Goal: Information Seeking & Learning: Learn about a topic

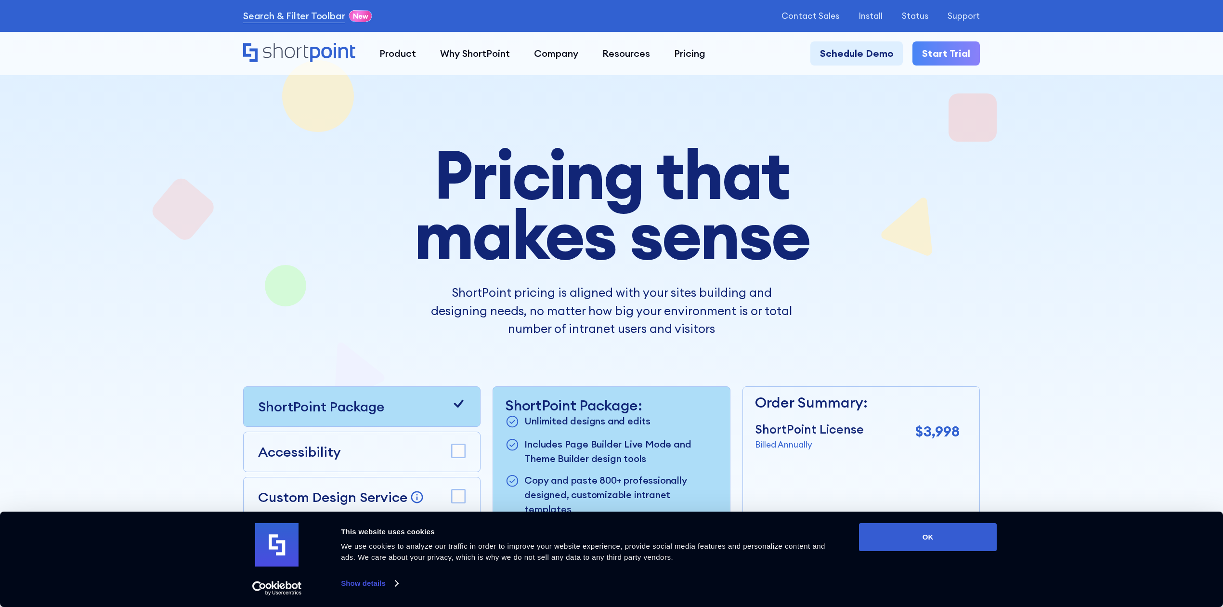
click at [314, 51] on icon "Home" at bounding box center [299, 52] width 112 height 19
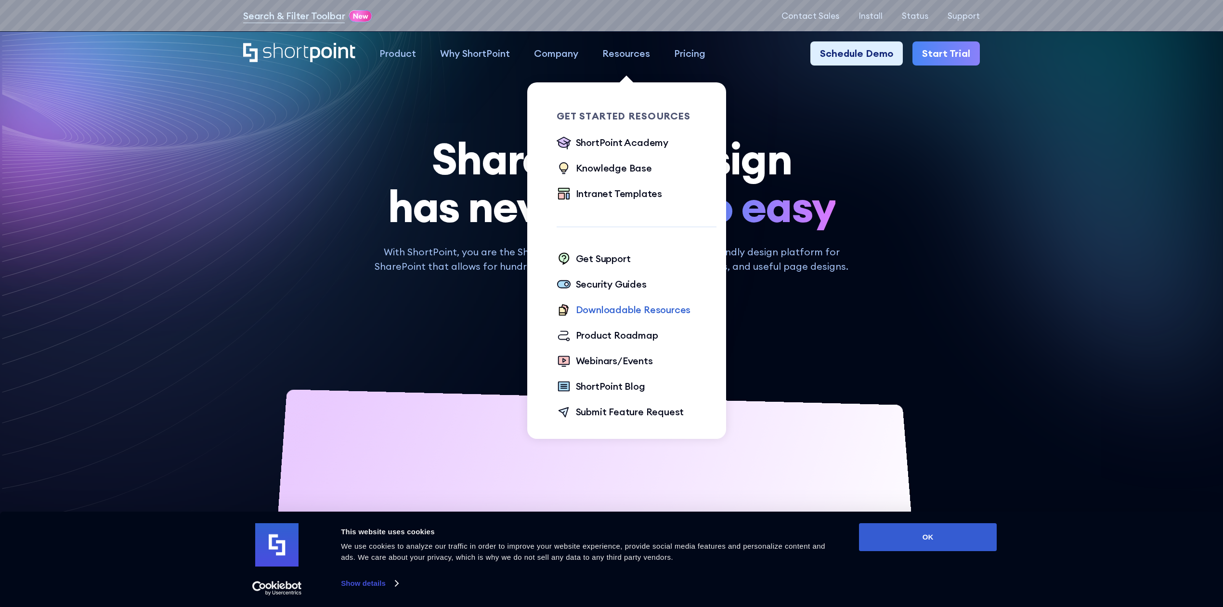
click at [617, 307] on div "Downloadable Resources" at bounding box center [633, 309] width 115 height 14
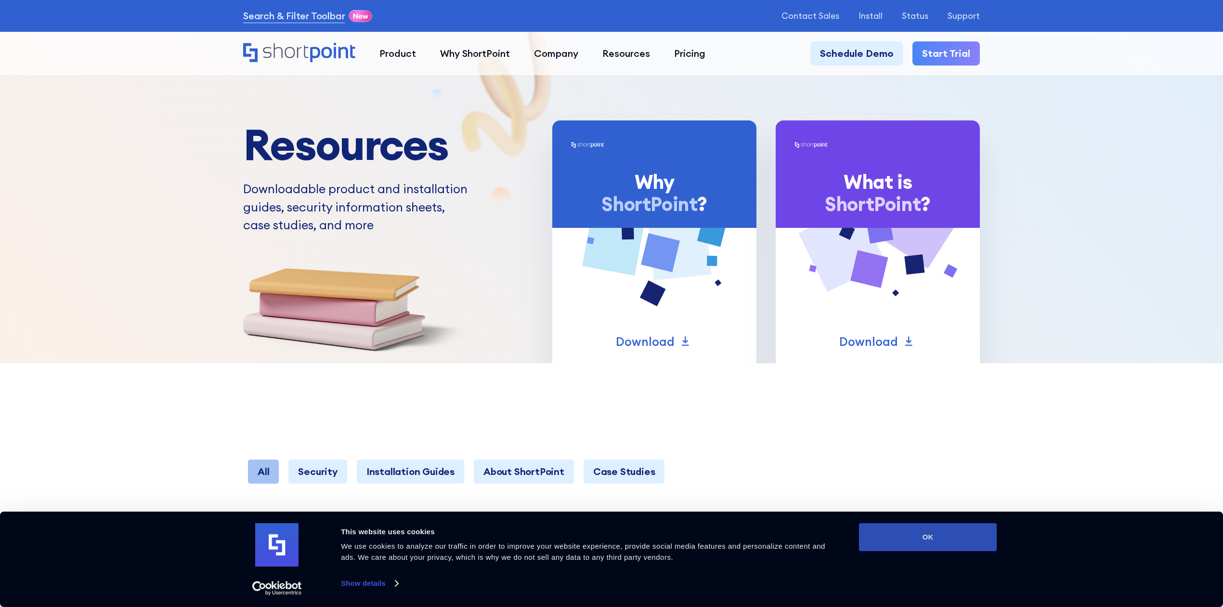
click at [940, 534] on button "OK" at bounding box center [928, 537] width 138 height 28
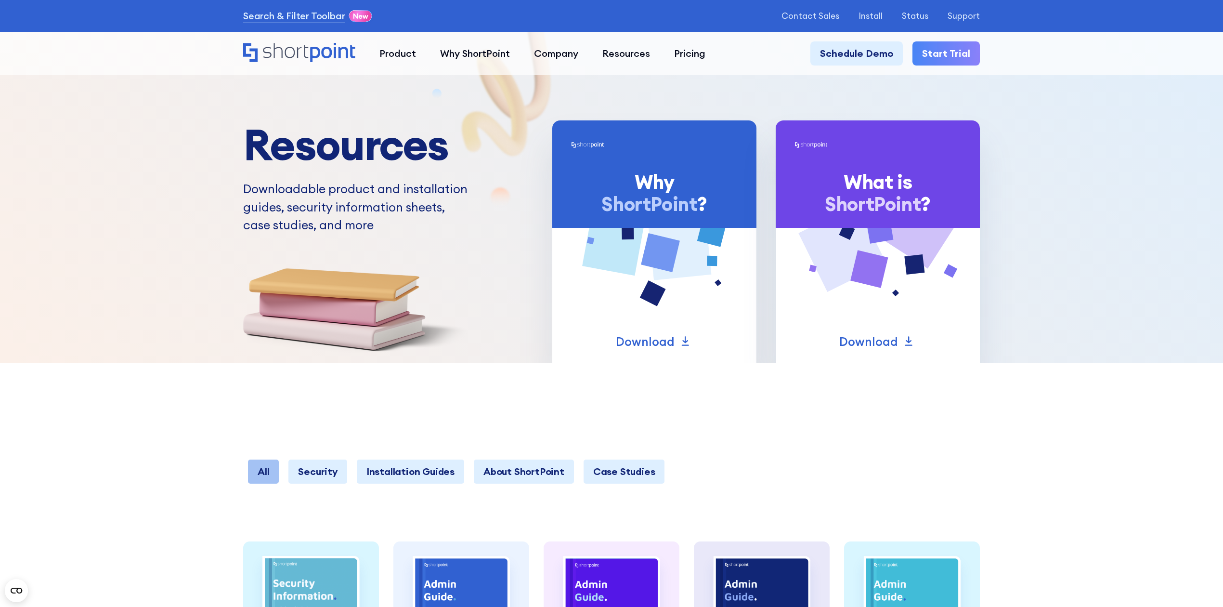
click at [117, 215] on div at bounding box center [611, 181] width 1223 height 363
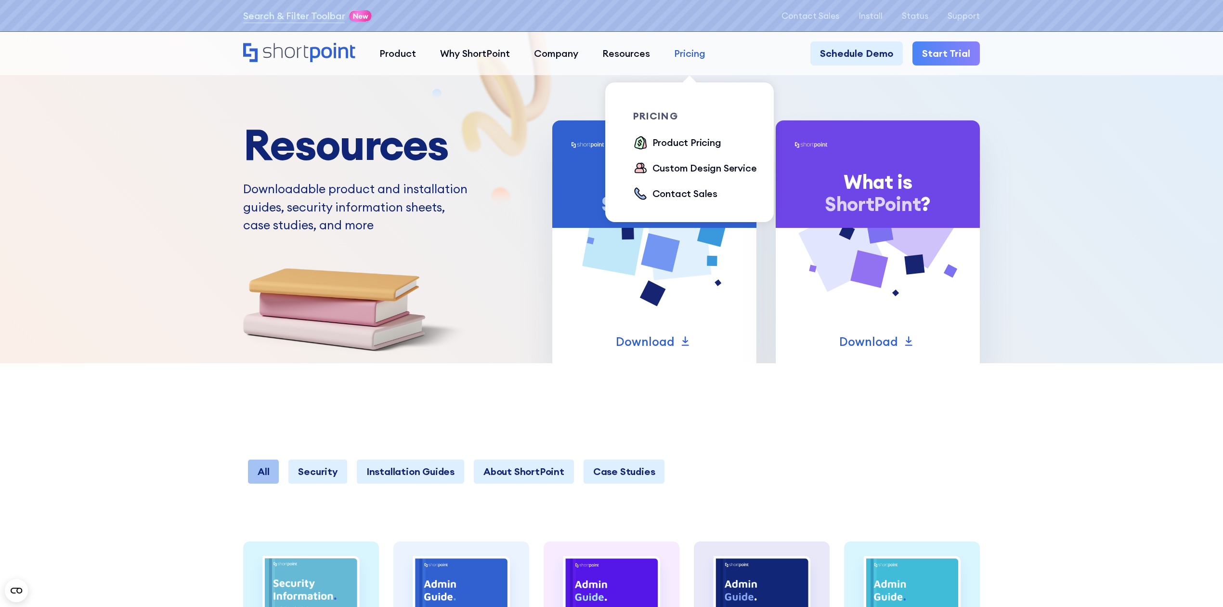
click at [706, 49] on link "Pricing" at bounding box center [689, 53] width 55 height 24
click at [699, 139] on div "Product Pricing" at bounding box center [686, 142] width 69 height 14
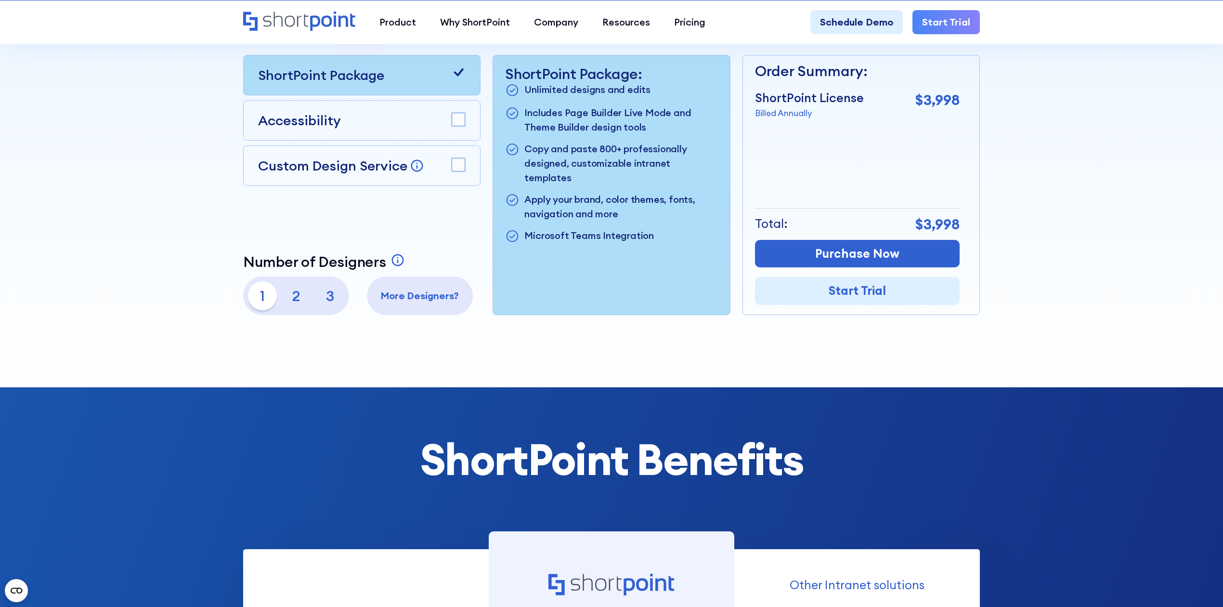
scroll to position [257, 0]
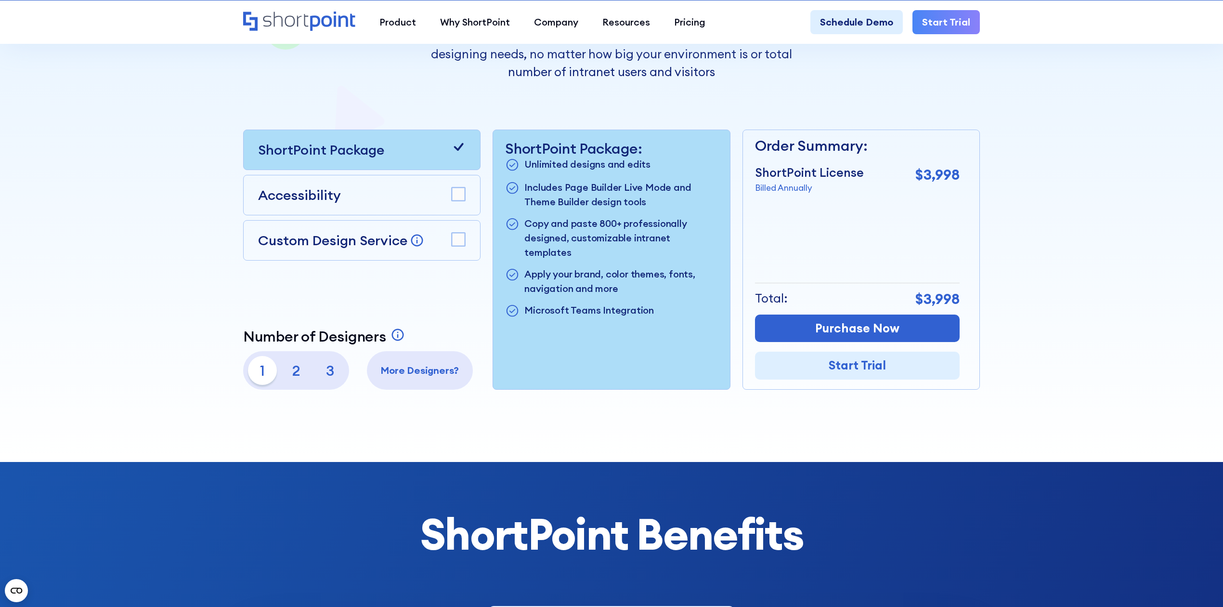
click at [363, 203] on div "Accessibility" at bounding box center [362, 195] width 208 height 20
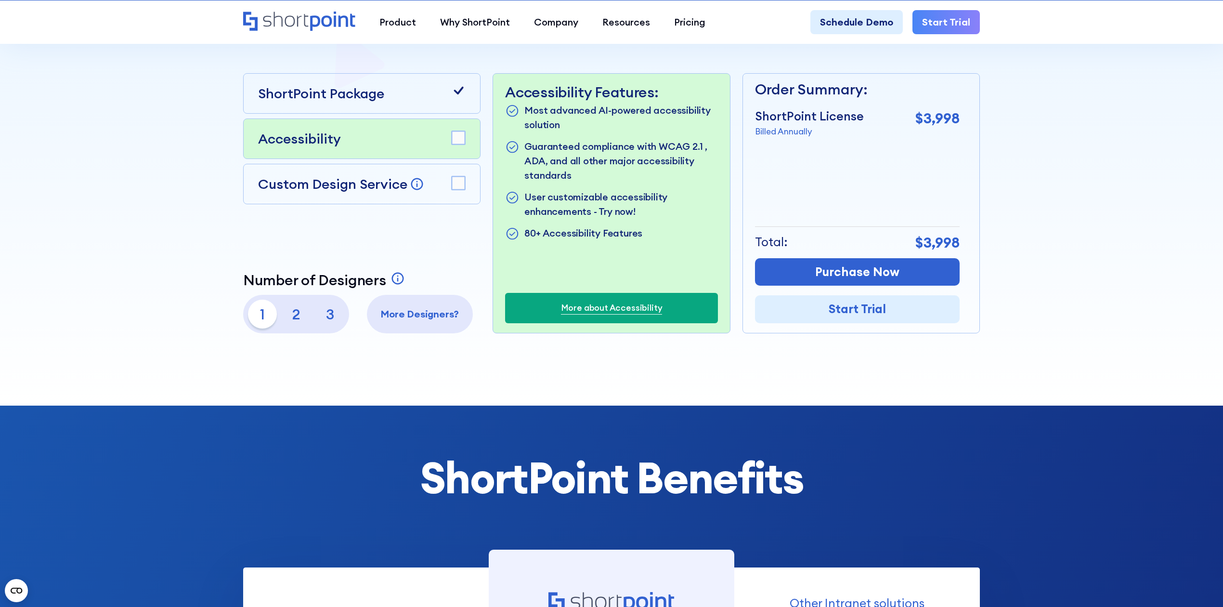
scroll to position [321, 0]
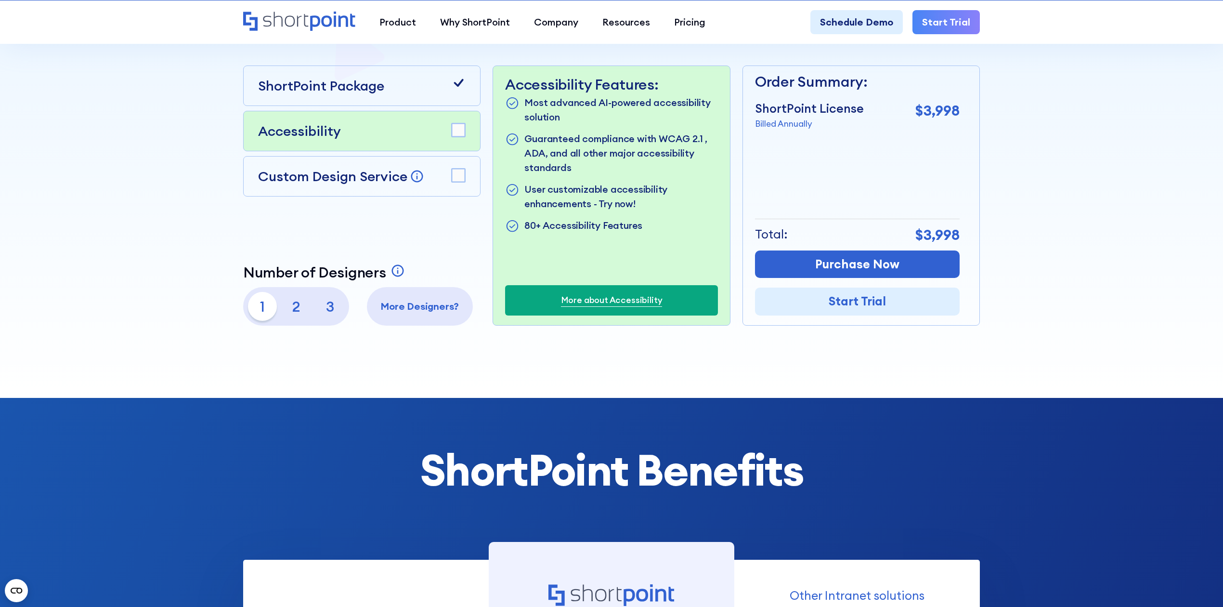
click at [632, 294] on link "More about Accessibility" at bounding box center [612, 300] width 102 height 13
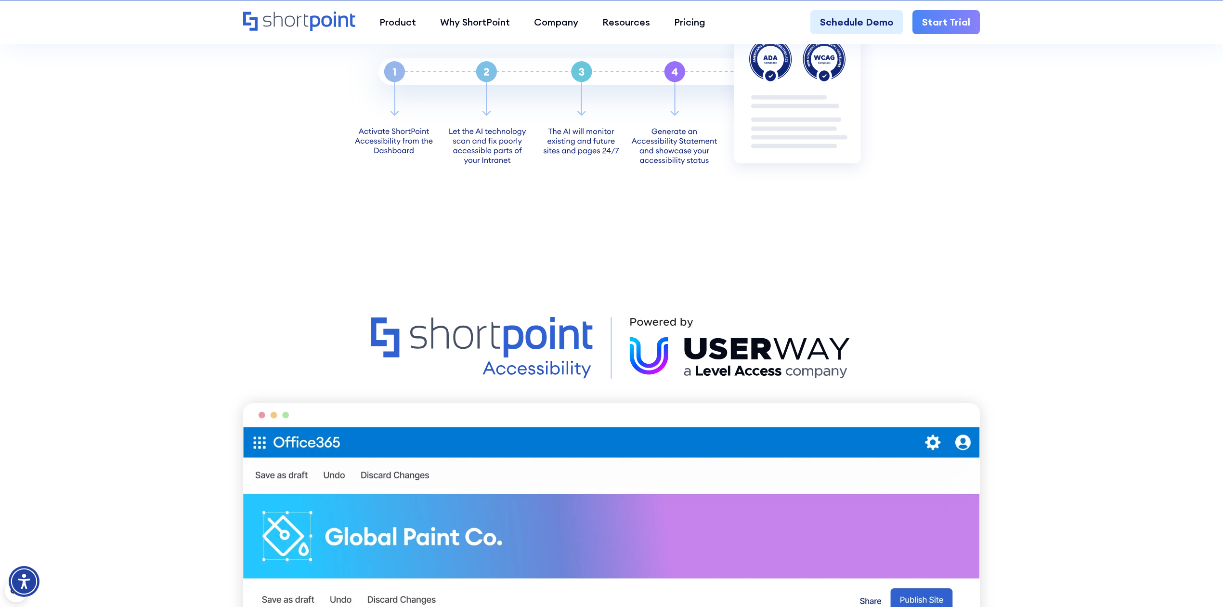
scroll to position [1027, 0]
